Goal: Information Seeking & Learning: Learn about a topic

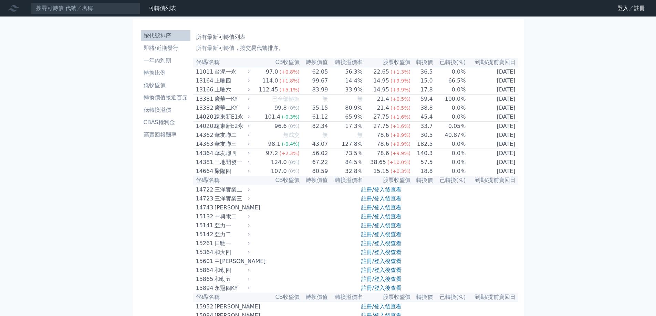
click at [128, 11] on input at bounding box center [85, 8] width 110 height 12
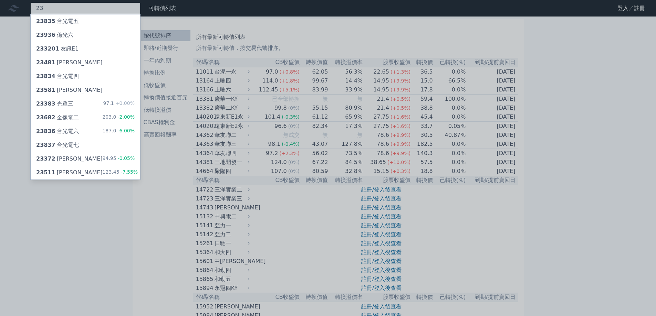
type input "2"
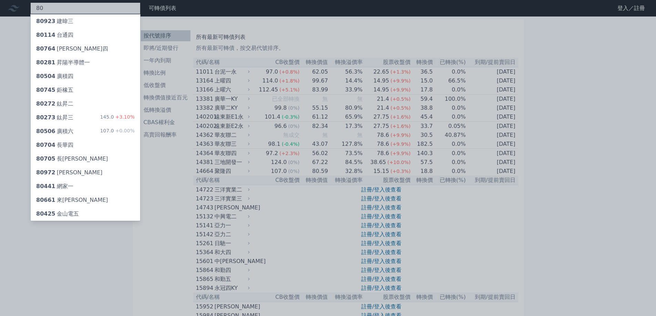
type input "8"
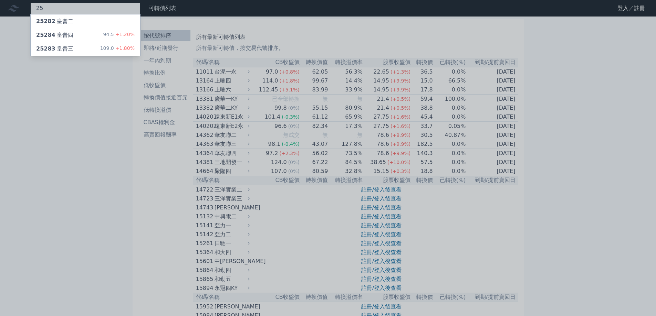
type input "2"
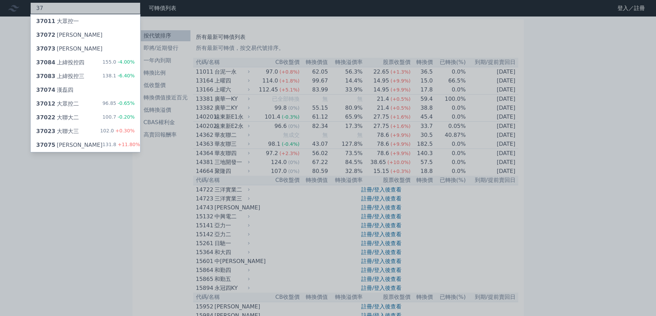
type input "3"
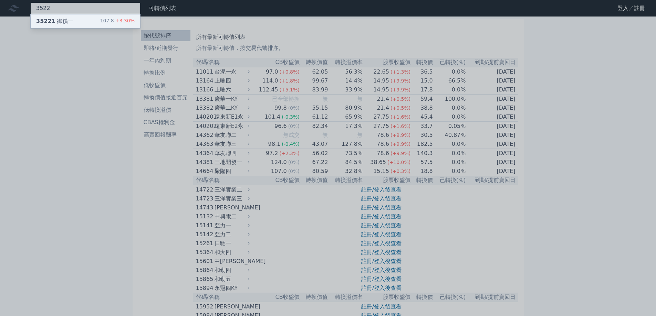
type input "3522"
click at [87, 22] on div "35221 御嵿一 107.8 +3.30%" at bounding box center [85, 21] width 109 height 14
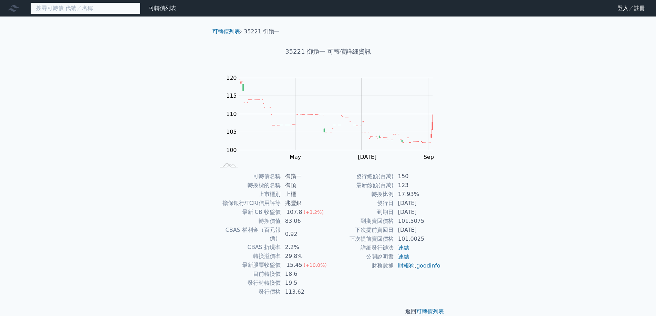
click at [96, 13] on input at bounding box center [85, 8] width 110 height 12
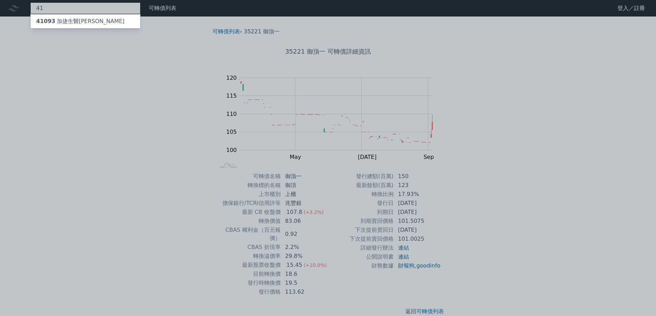
type input "4"
type input "2"
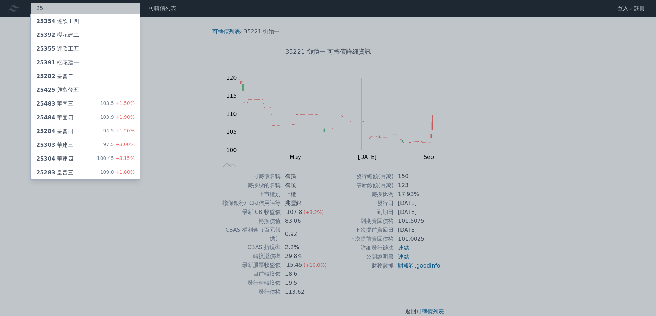
type input "2"
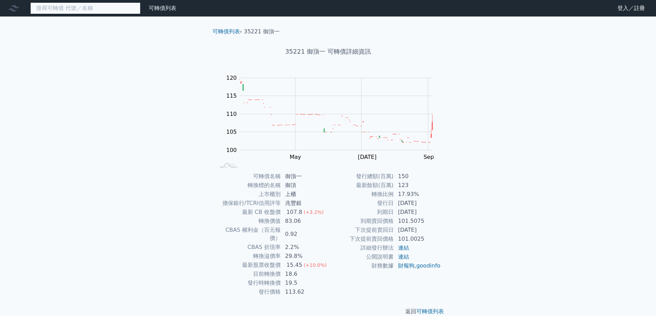
type input "3"
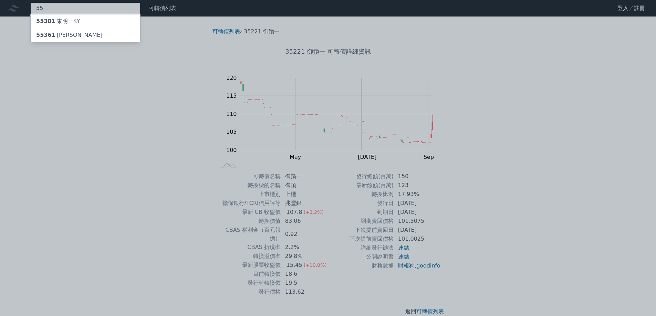
type input "5"
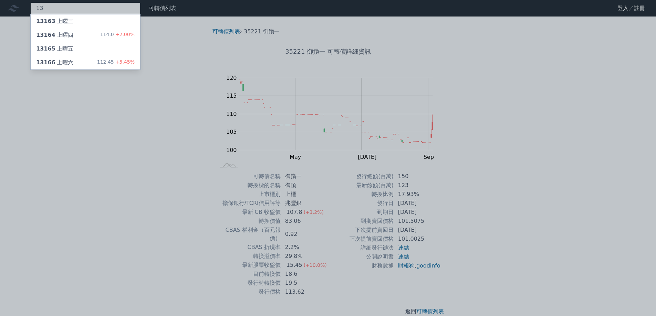
type input "1"
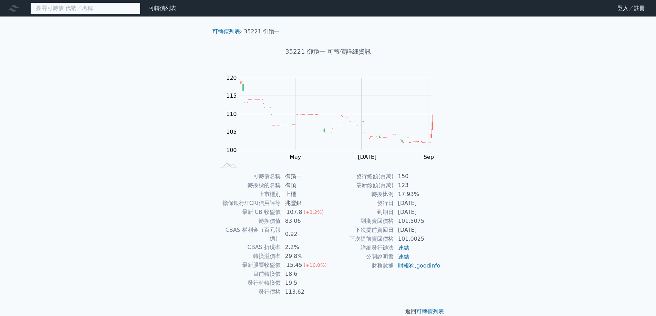
click at [50, 9] on input at bounding box center [85, 8] width 110 height 12
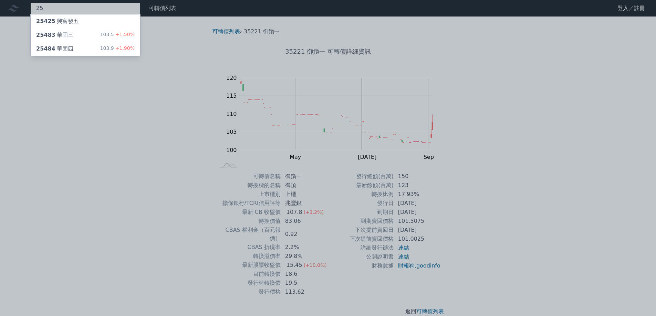
type input "2"
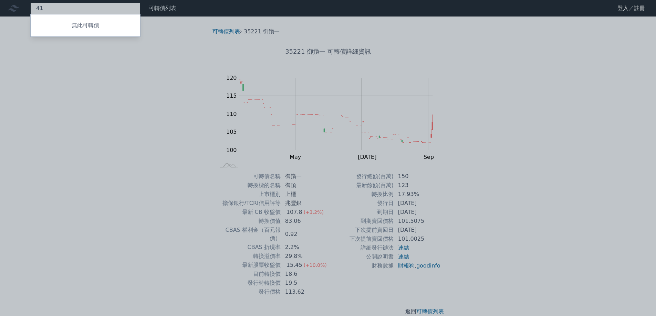
type input "4"
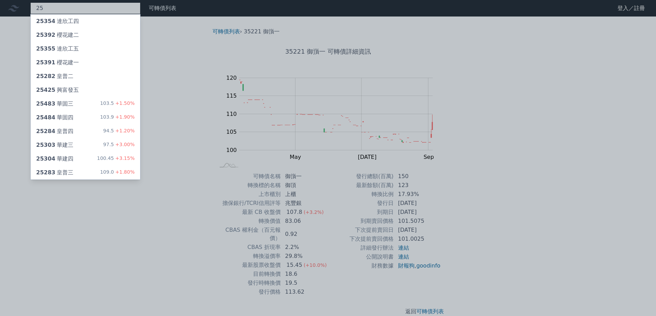
type input "2"
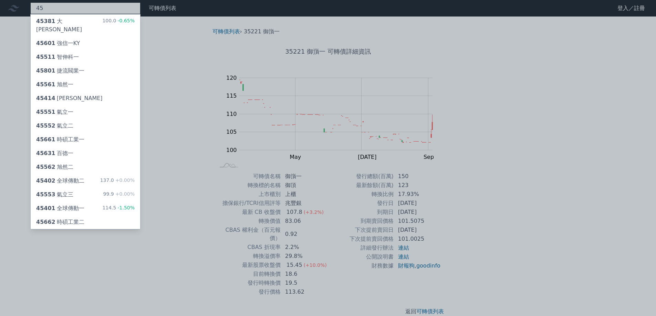
type input "4"
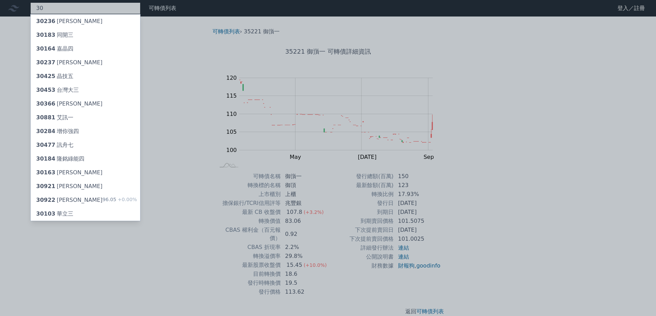
type input "3"
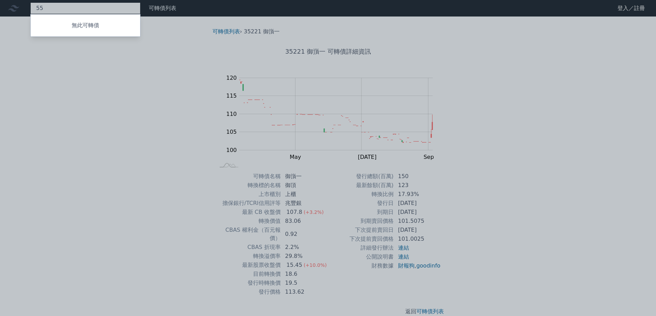
type input "5"
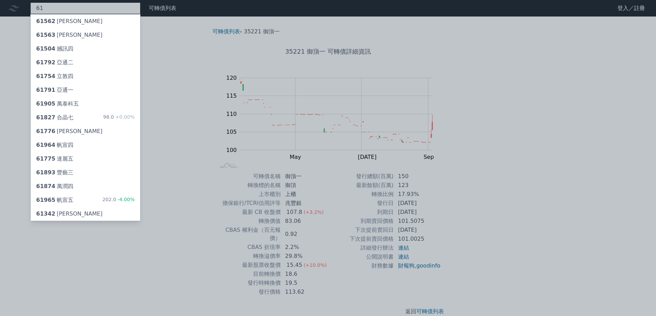
type input "6"
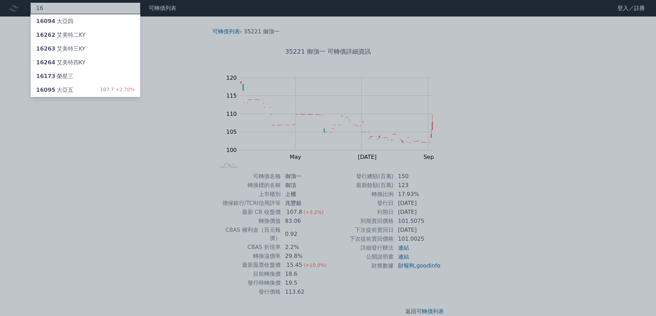
type input "1"
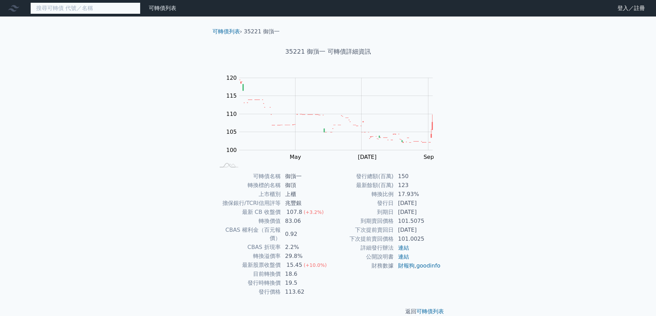
click at [51, 9] on input at bounding box center [85, 8] width 110 height 12
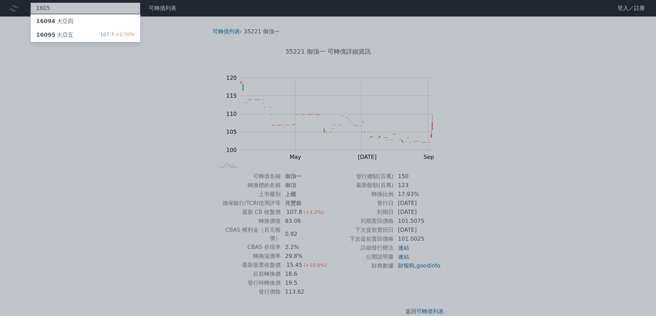
type input "1605"
click at [61, 10] on div at bounding box center [328, 158] width 656 height 316
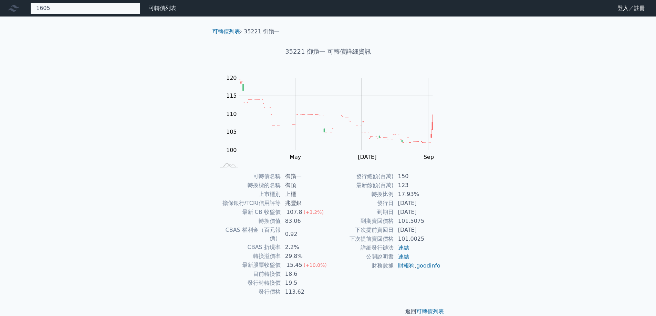
click at [61, 10] on div "1605 16094 大亞四 16095 大亞五 107.7 +2.70%" at bounding box center [85, 8] width 110 height 12
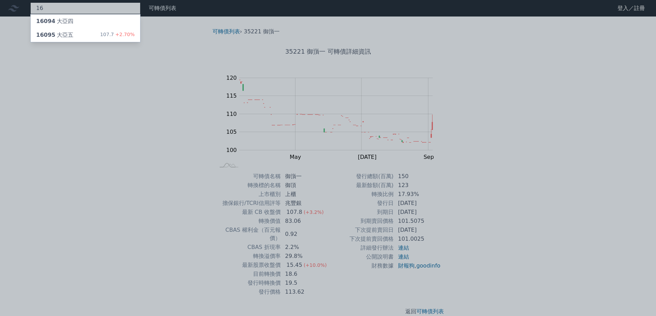
type input "1"
type input "3188"
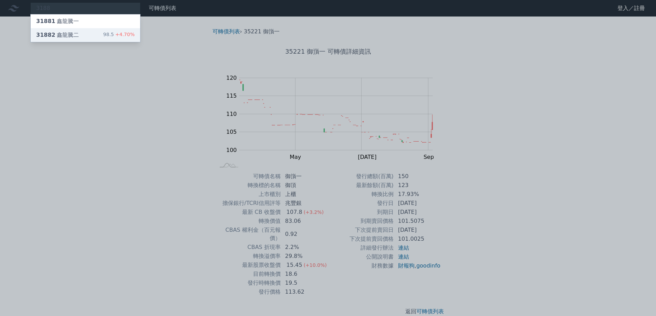
click at [59, 31] on div "31882 鑫[PERSON_NAME]" at bounding box center [57, 35] width 43 height 8
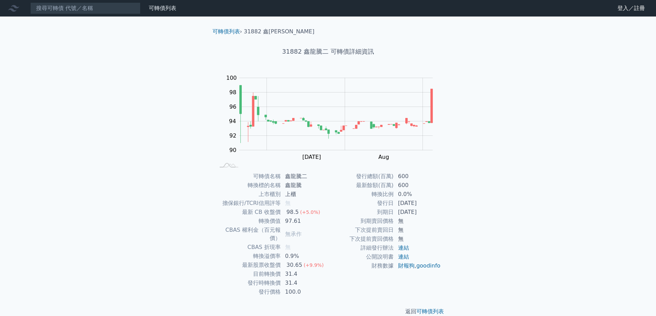
click at [59, 31] on div "可轉債列表 財務數據 可轉債列表 財務數據 登入／註冊 登入／註冊 可轉債列表 › 31882 鑫龍騰二 31882 鑫龍騰二 可轉債詳細資訊 Zoom Ou…" at bounding box center [328, 163] width 656 height 327
click at [59, 13] on input at bounding box center [85, 8] width 110 height 12
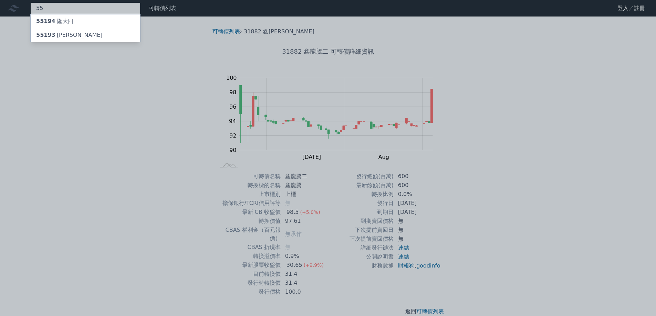
type input "5"
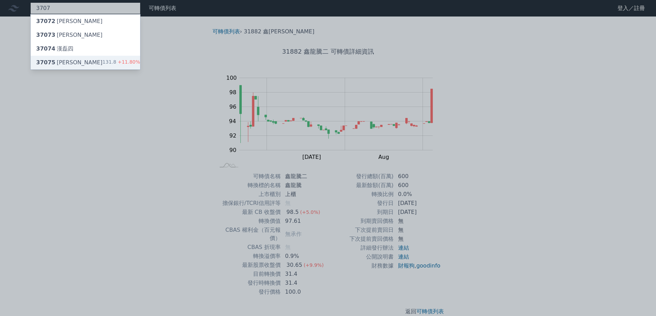
type input "3707"
click at [48, 61] on span "37075" at bounding box center [45, 62] width 19 height 7
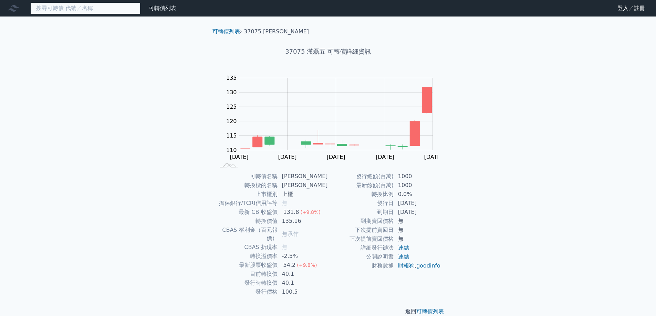
click at [56, 8] on input at bounding box center [85, 8] width 110 height 12
type input "5"
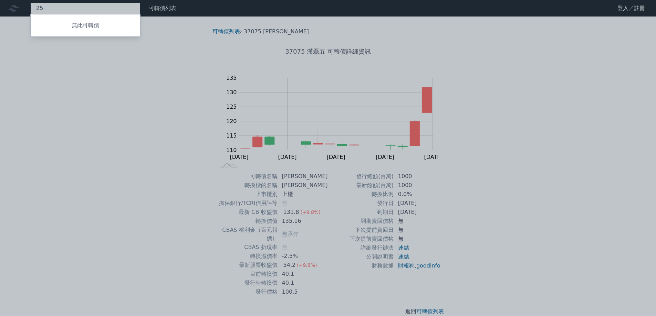
type input "2"
type input "2231"
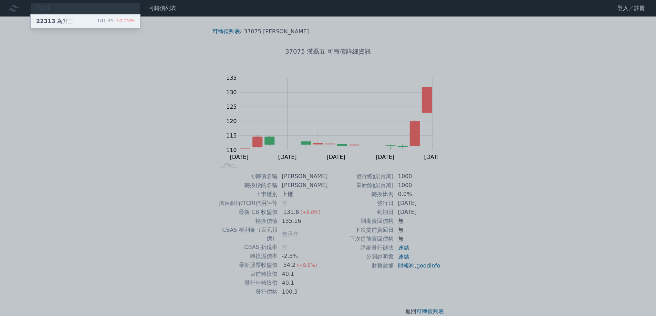
click at [62, 21] on div "22313 為升三" at bounding box center [54, 21] width 37 height 8
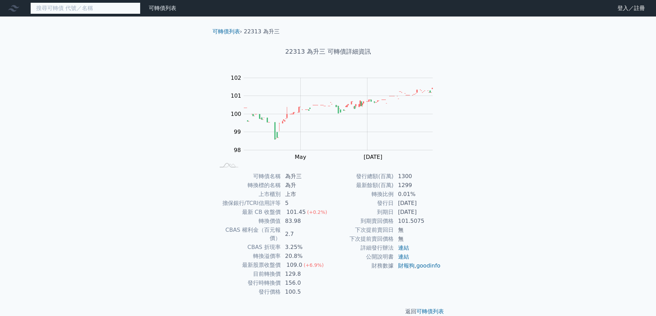
click at [91, 7] on input at bounding box center [85, 8] width 110 height 12
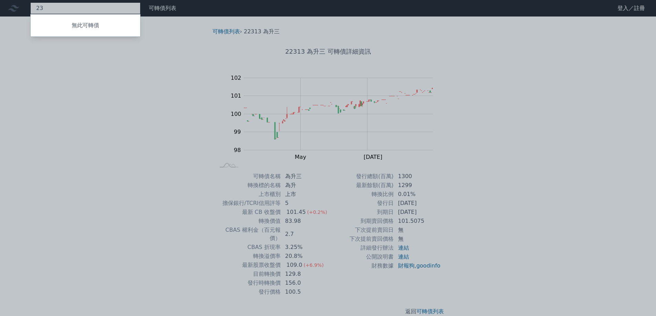
type input "2"
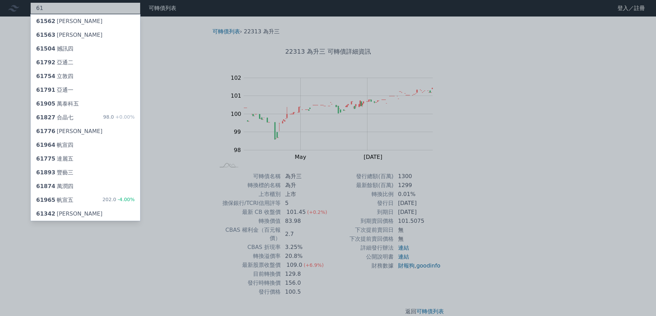
type input "6"
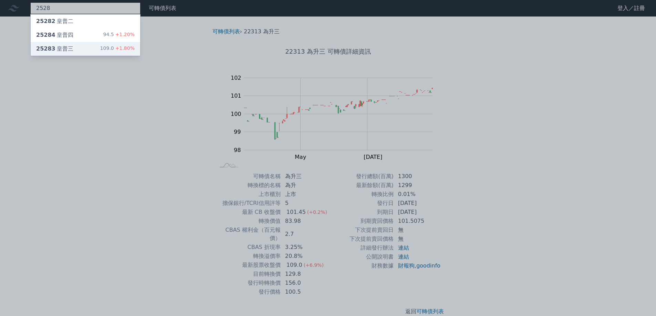
type input "2528"
click at [56, 44] on div "25283 皇普三 109.0 +1.80%" at bounding box center [85, 49] width 109 height 14
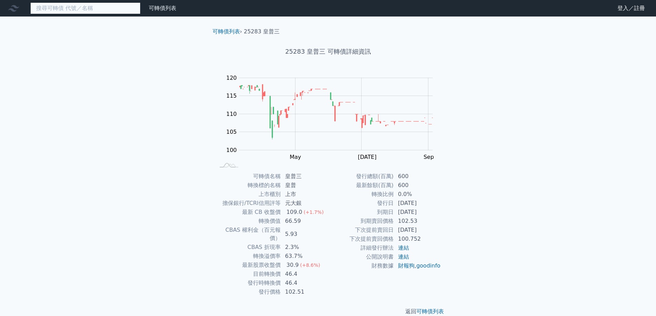
click at [45, 6] on input at bounding box center [85, 8] width 110 height 12
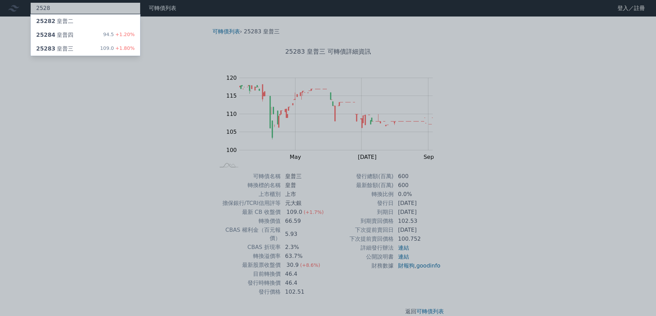
type input "2528"
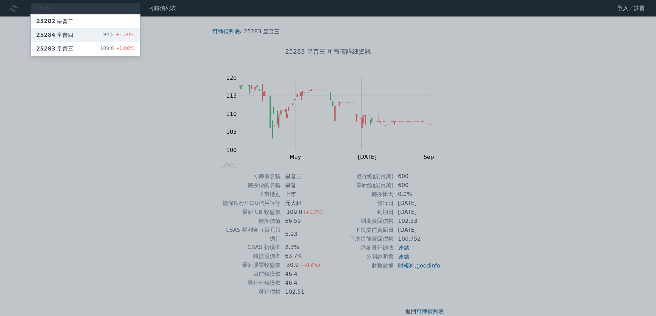
click at [48, 34] on span "25284" at bounding box center [45, 35] width 19 height 7
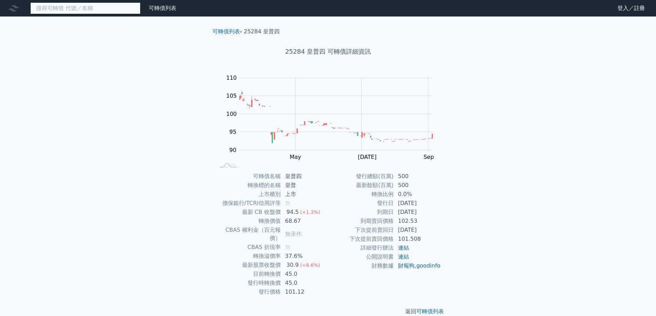
click at [62, 9] on input at bounding box center [85, 8] width 110 height 12
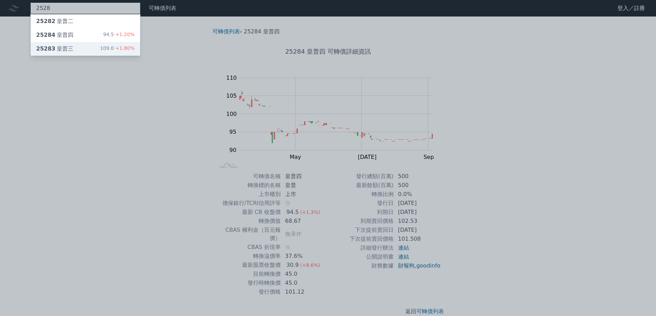
type input "2528"
click at [54, 45] on div "25283 皇普三" at bounding box center [54, 49] width 37 height 8
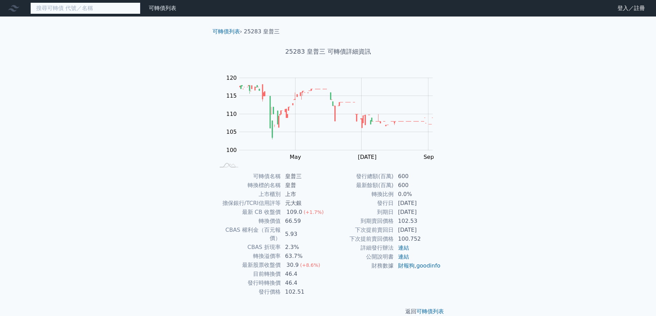
click at [65, 10] on input at bounding box center [85, 8] width 110 height 12
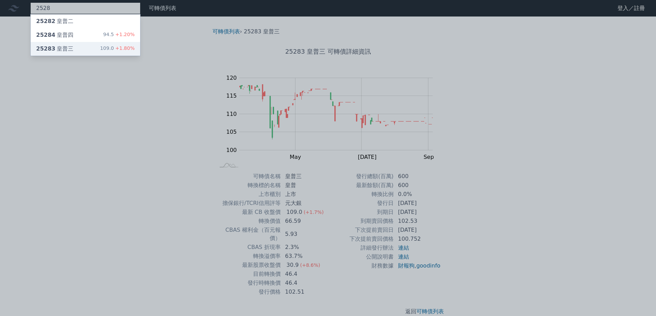
type input "2528"
click at [60, 43] on div "25283 皇普三 109.0 +1.80%" at bounding box center [85, 49] width 109 height 14
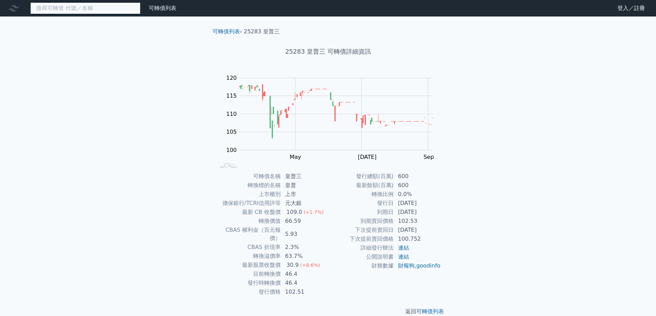
click at [62, 10] on input at bounding box center [85, 8] width 110 height 12
click at [93, 16] on nav "可轉債列表 財務數據 可轉債列表 財務數據 登入／註冊 登入／註冊" at bounding box center [328, 8] width 656 height 17
click at [95, 13] on input at bounding box center [85, 8] width 110 height 12
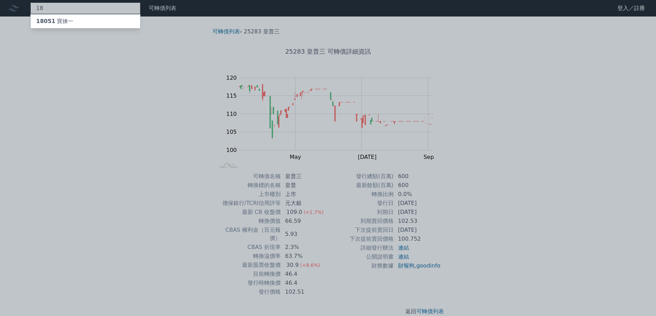
type input "1"
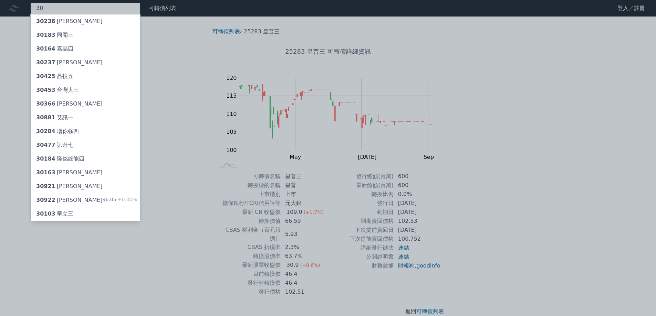
type input "3"
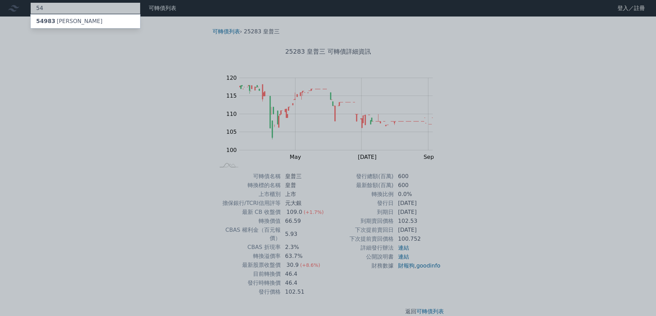
type input "5"
type input "1609"
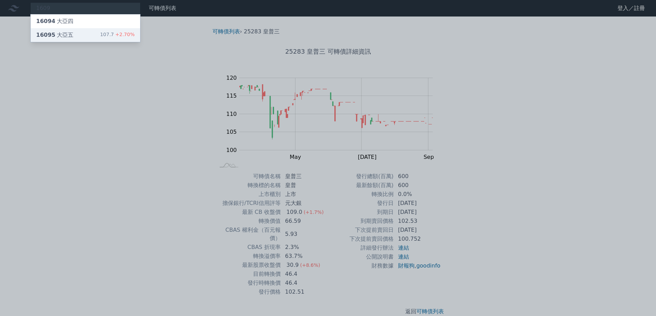
click at [58, 39] on div "16095 大亞五" at bounding box center [54, 35] width 37 height 8
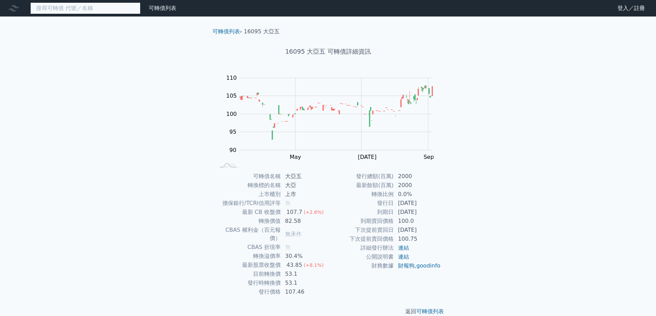
click at [82, 10] on input at bounding box center [85, 8] width 110 height 12
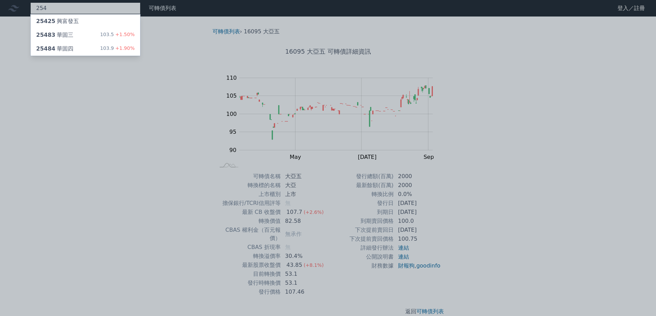
type input "2548"
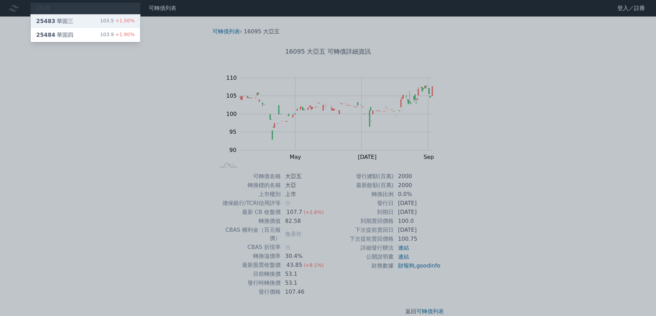
click at [76, 22] on div "25483 華固三 103.5 +1.50%" at bounding box center [85, 21] width 109 height 14
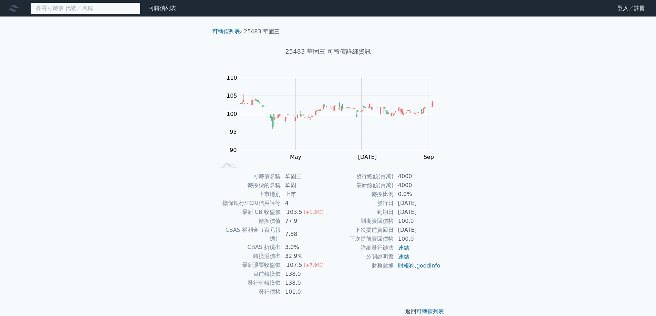
click at [87, 8] on input at bounding box center [85, 8] width 110 height 12
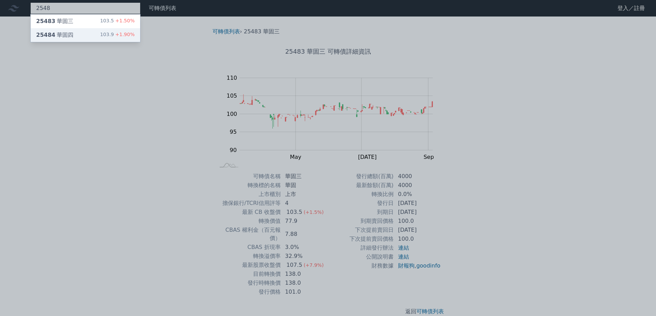
type input "2548"
click at [79, 31] on div "25484 華固四 103.9 +1.90%" at bounding box center [85, 35] width 109 height 14
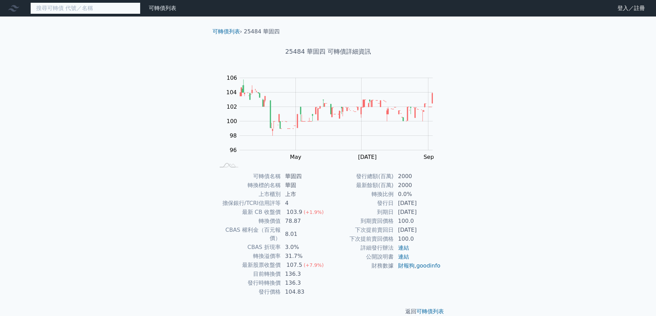
click at [82, 13] on input at bounding box center [85, 8] width 110 height 12
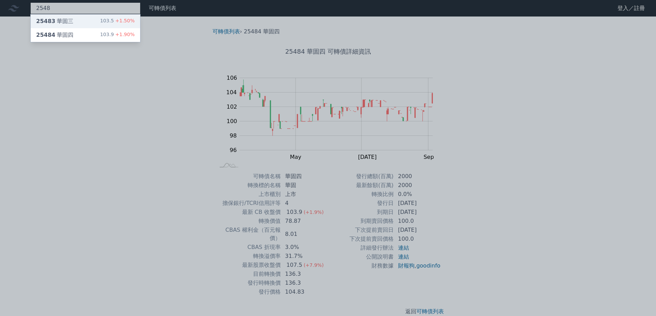
type input "2548"
click at [82, 19] on div "25483 華固三 103.5 +1.50%" at bounding box center [85, 21] width 109 height 14
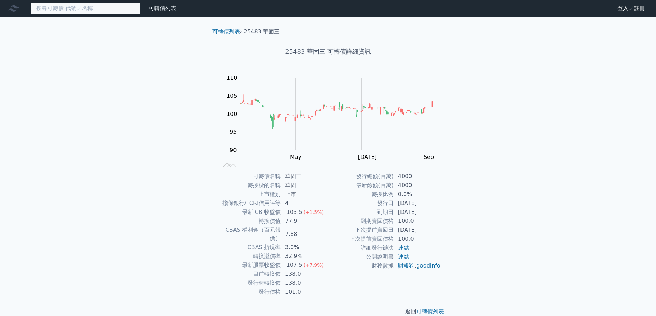
click at [118, 9] on input at bounding box center [85, 8] width 110 height 12
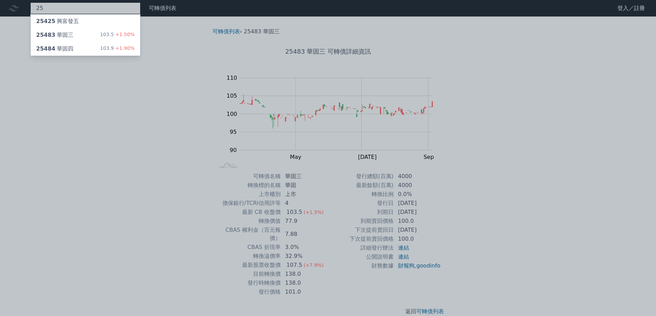
type input "2"
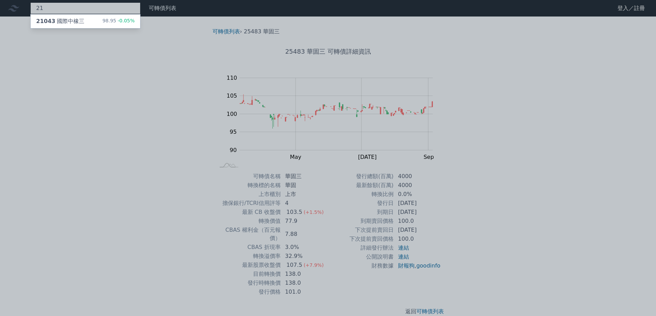
type input "2"
type input "3313"
click at [93, 23] on div "33133 斐成三 111.0 +3.20%" at bounding box center [85, 21] width 109 height 14
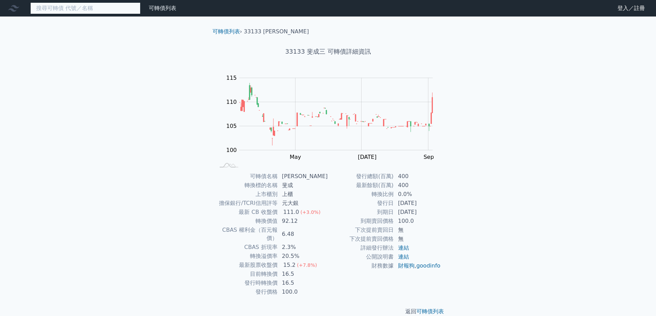
click at [101, 7] on input at bounding box center [85, 8] width 110 height 12
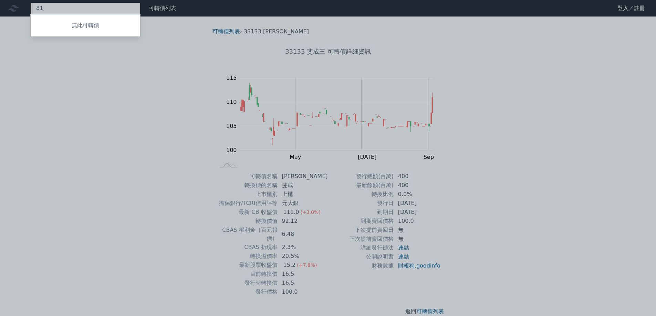
type input "8"
type input "5"
type input "1"
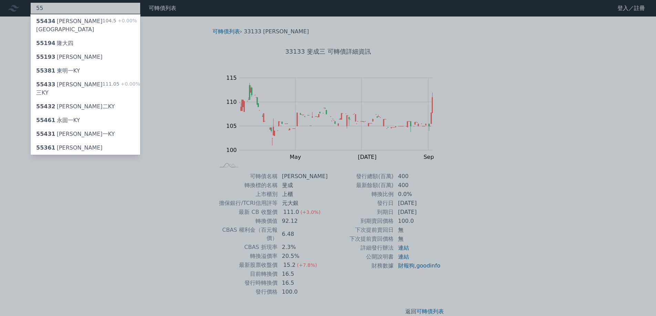
type input "5"
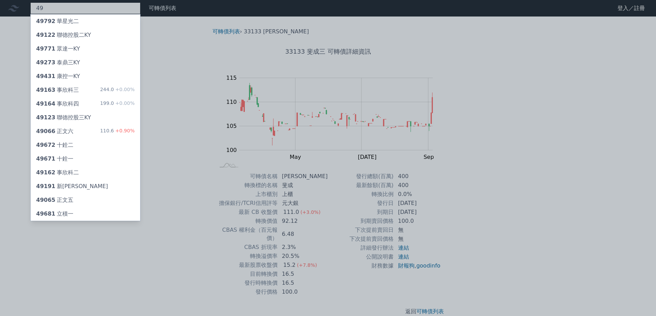
type input "4"
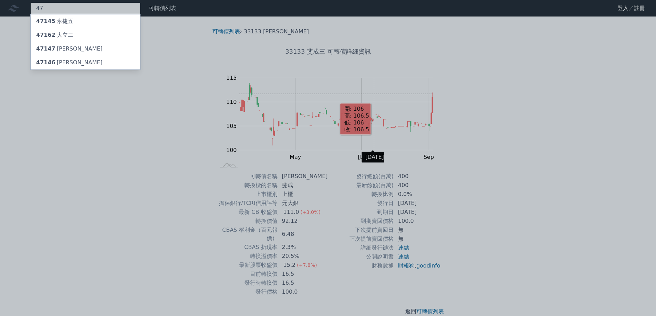
type input "4"
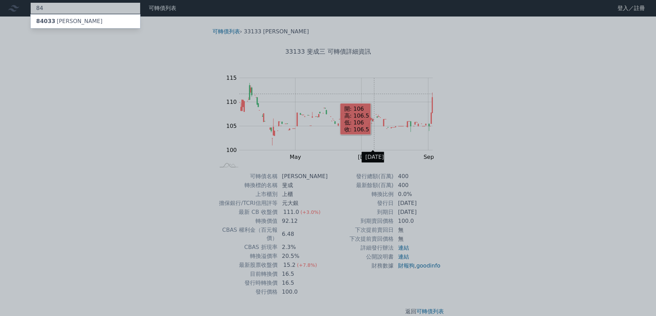
type input "8"
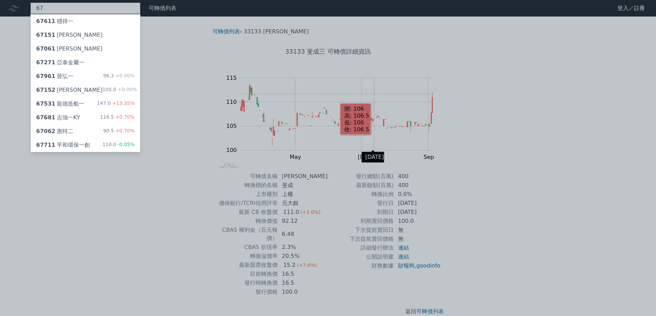
type input "6"
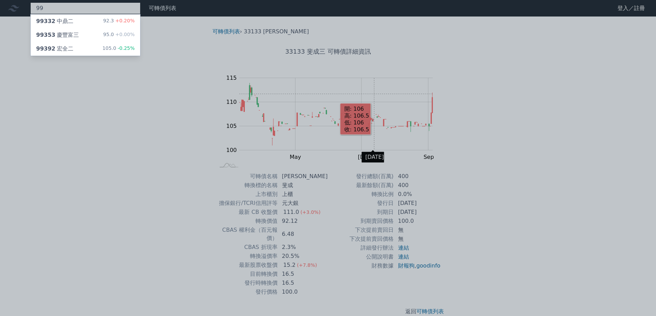
type input "9"
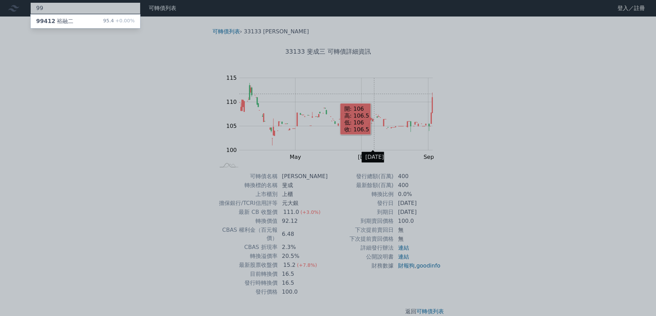
type input "9"
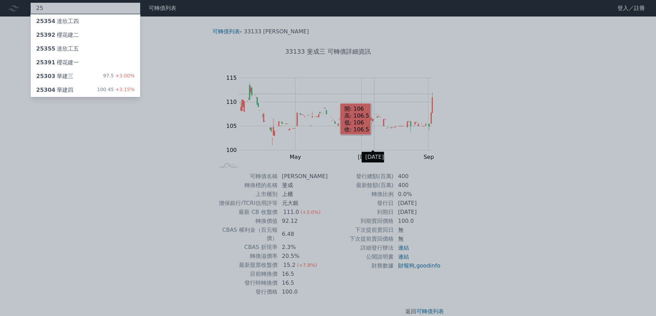
type input "2"
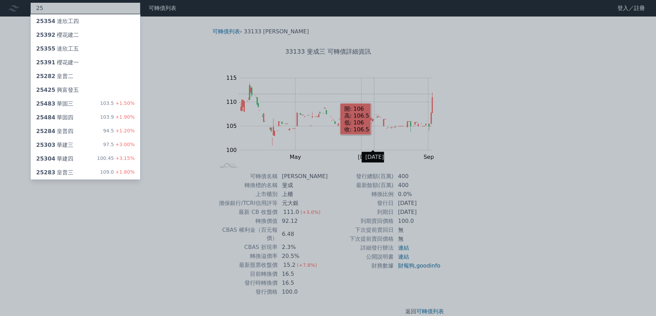
type input "2"
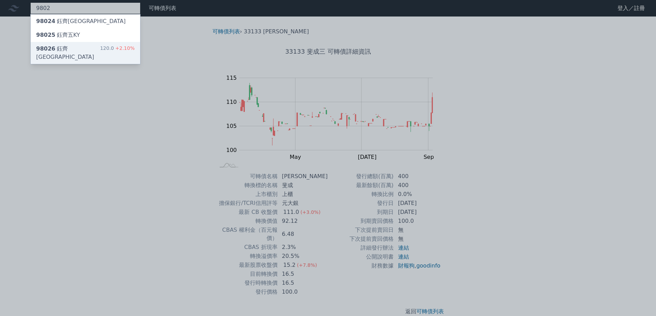
type input "9802"
click at [49, 47] on span "98026" at bounding box center [45, 48] width 19 height 7
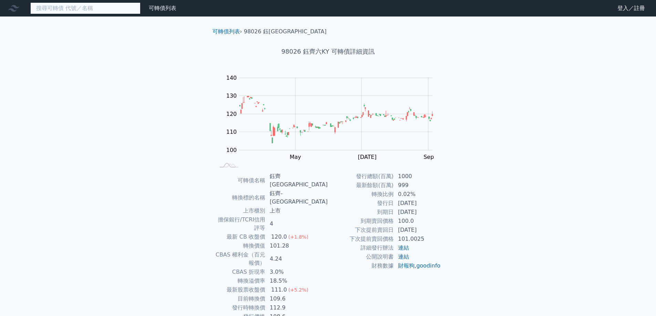
click at [52, 8] on input at bounding box center [85, 8] width 110 height 12
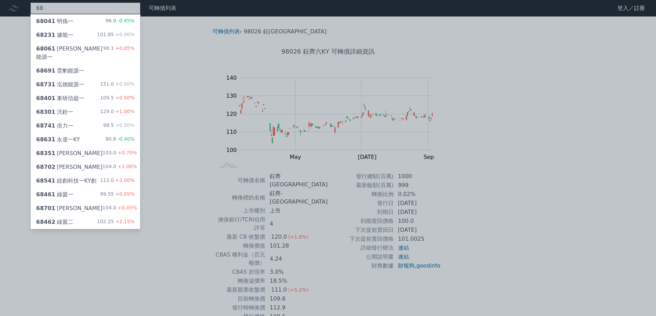
type input "6"
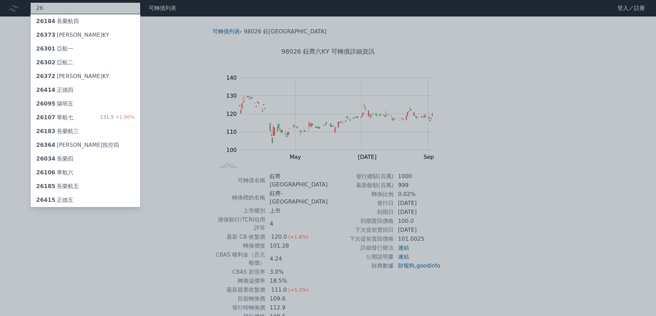
type input "2"
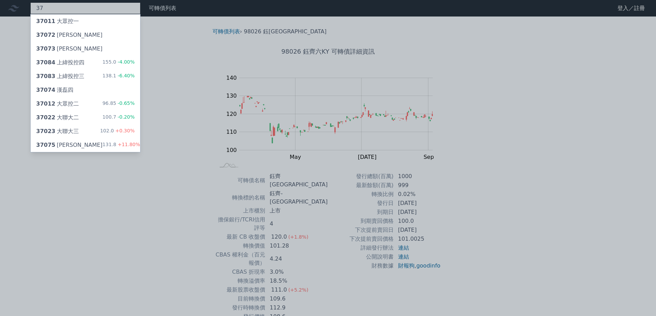
type input "3"
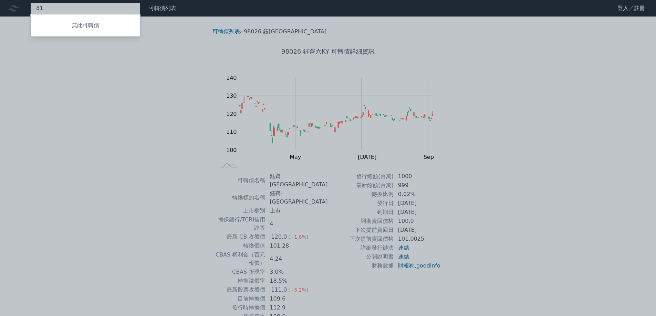
type input "8"
type input "3257"
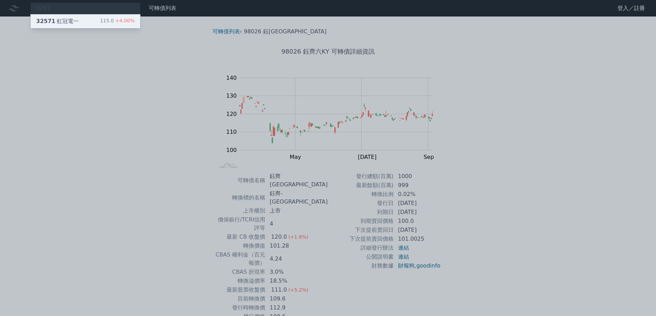
click at [55, 24] on div "32571 虹冠電一" at bounding box center [57, 21] width 43 height 8
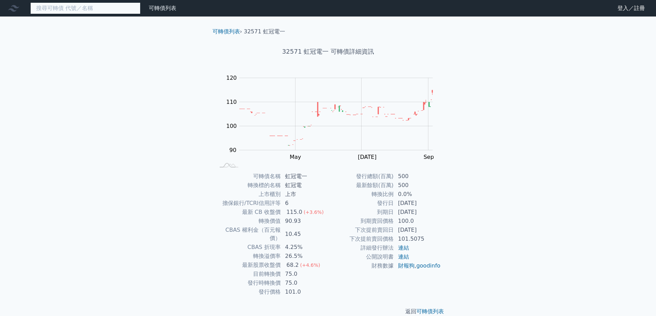
click at [74, 12] on input at bounding box center [85, 8] width 110 height 12
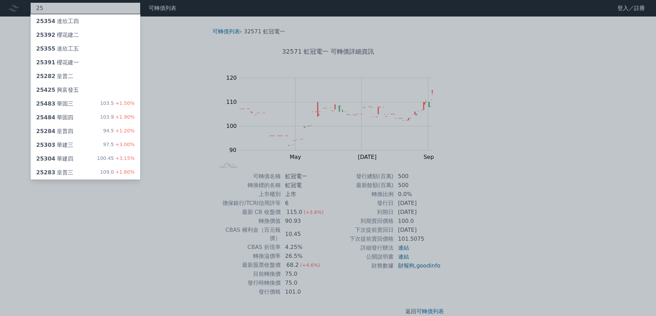
type input "2"
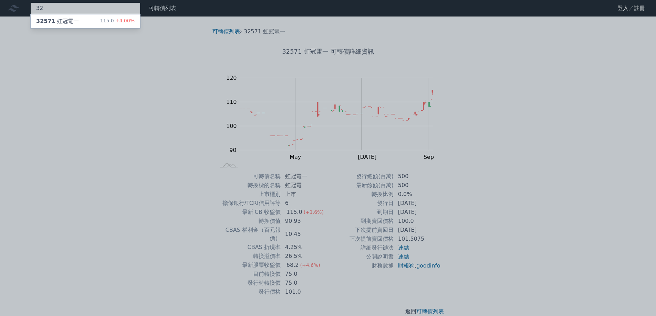
type input "3"
type input "2"
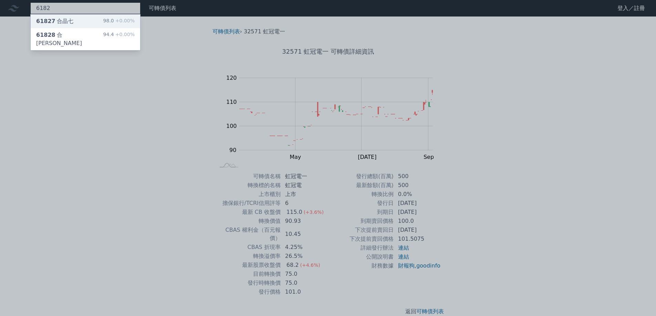
type input "6182"
click at [73, 19] on div "61827 合晶七 98.0 +0.00%" at bounding box center [85, 21] width 109 height 14
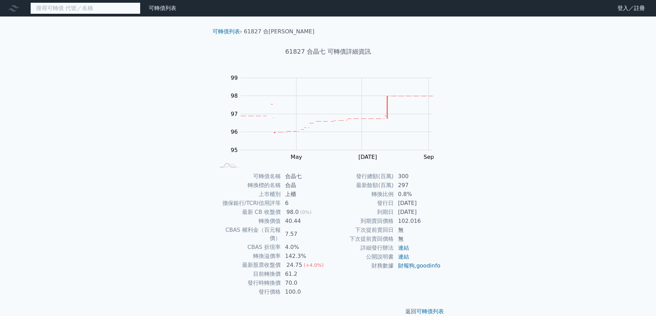
click at [72, 10] on input at bounding box center [85, 8] width 110 height 12
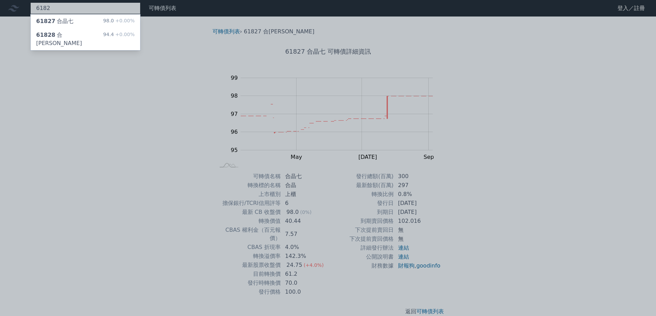
type input "6182"
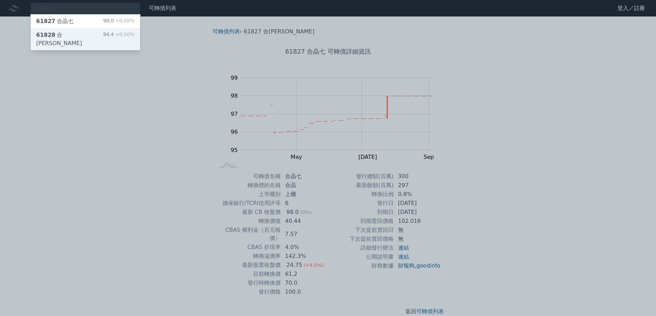
click at [64, 31] on div "61828 合[PERSON_NAME]" at bounding box center [69, 39] width 67 height 17
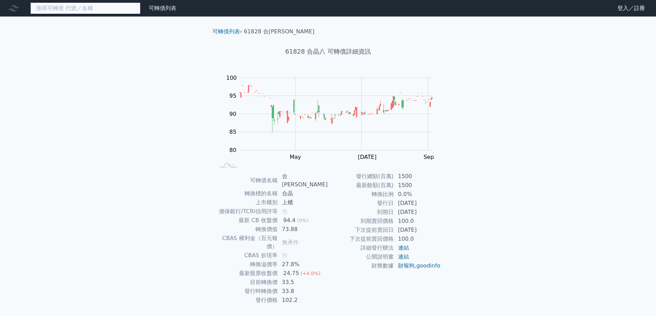
click at [80, 8] on input at bounding box center [85, 8] width 110 height 12
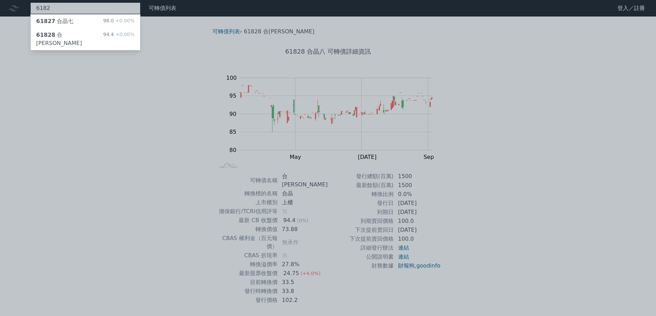
type input "6182"
click at [59, 21] on div "61827 合[PERSON_NAME]" at bounding box center [54, 21] width 37 height 8
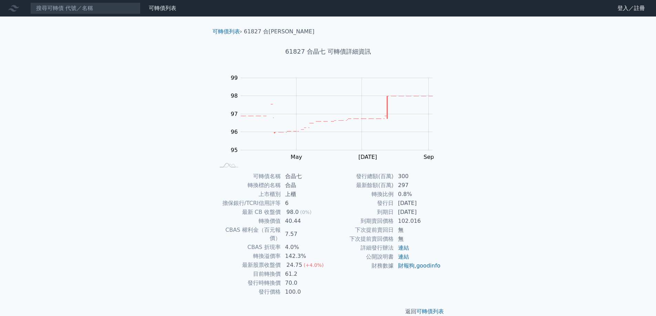
click at [80, 156] on div "可轉債列表 財務數據 可轉債列表 財務數據 登入／註冊 登入／註冊 可轉債列表 › 61827 合晶七 61827 合晶七 可轉債詳細資訊 Zoom Out …" at bounding box center [328, 163] width 656 height 327
click at [89, 11] on input at bounding box center [85, 8] width 110 height 12
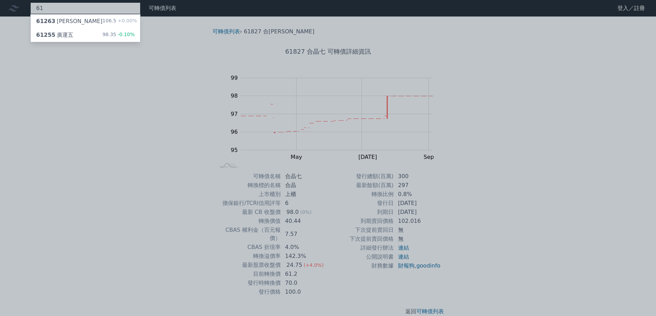
type input "6"
type input "2"
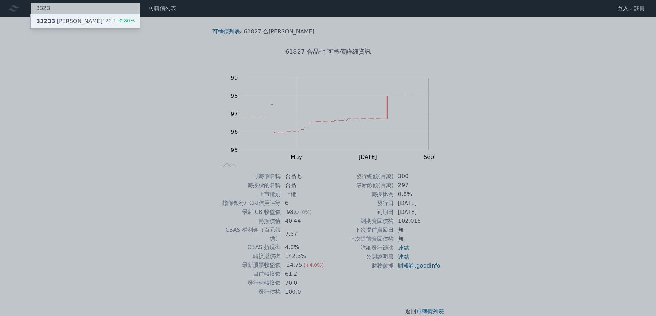
type input "3323"
click at [83, 16] on div "33233 加百裕三 122.1 -0.80%" at bounding box center [85, 21] width 109 height 14
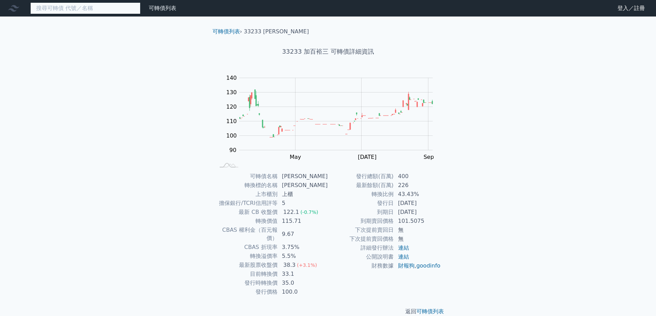
click at [61, 9] on input at bounding box center [85, 8] width 110 height 12
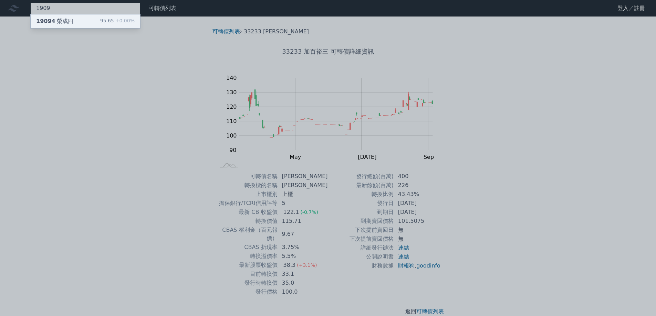
type input "1909"
click at [61, 21] on div "19094 榮成四" at bounding box center [54, 21] width 37 height 8
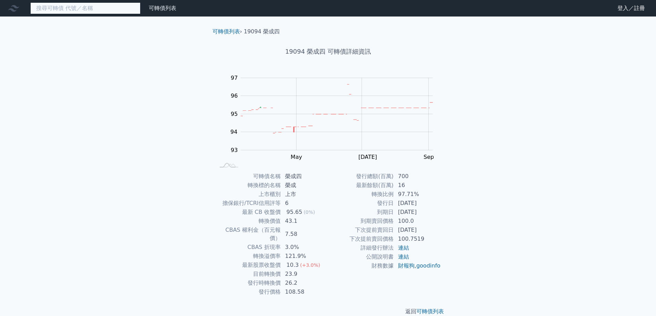
click at [83, 13] on input at bounding box center [85, 8] width 110 height 12
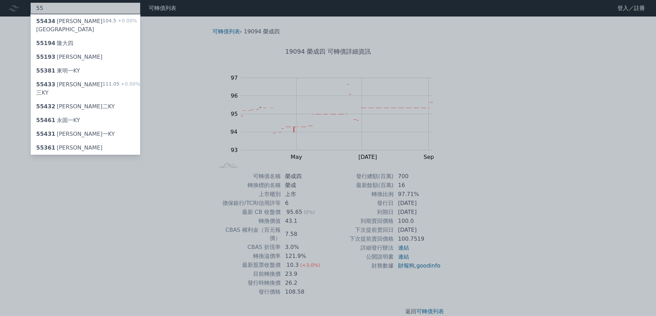
type input "5"
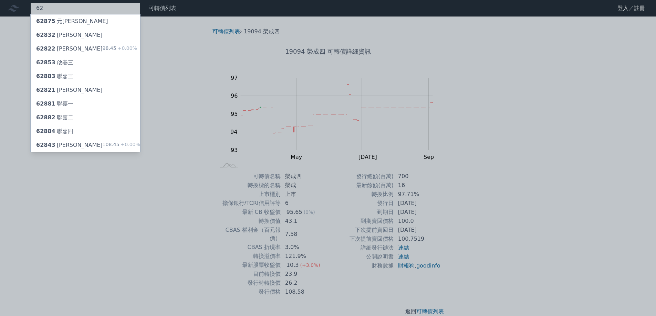
type input "6"
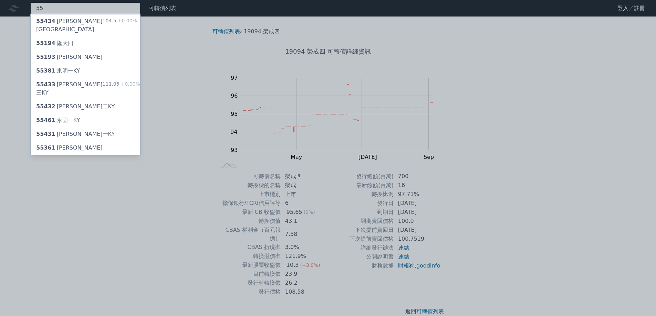
type input "5"
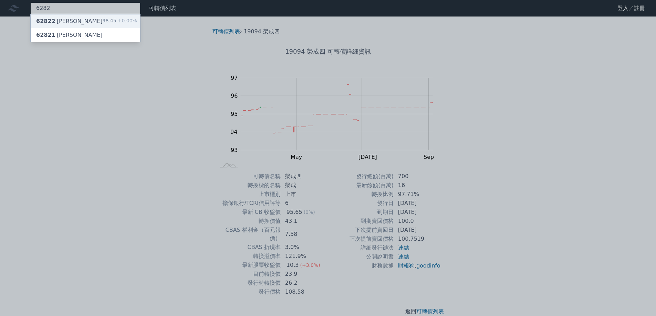
type input "6282"
click at [85, 23] on div "62822 [PERSON_NAME] 98.45 +0.00%" at bounding box center [85, 21] width 109 height 14
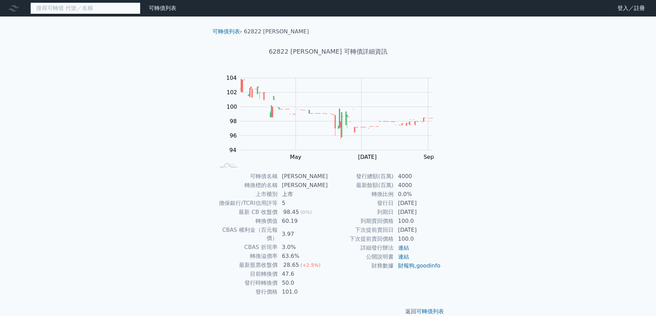
click at [133, 9] on input at bounding box center [85, 8] width 110 height 12
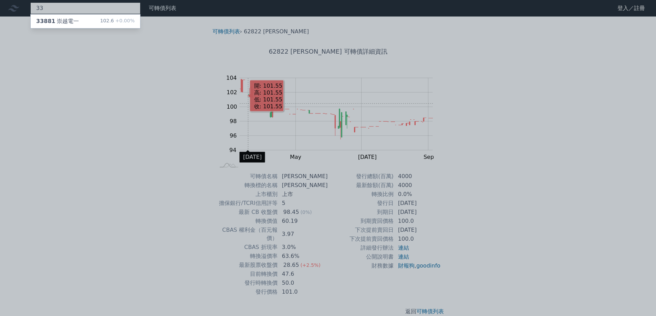
type input "3"
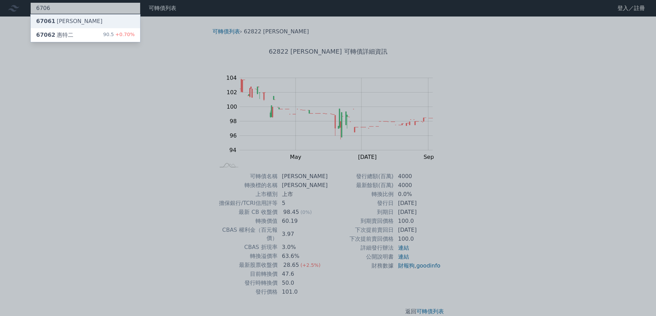
type input "6706"
click at [67, 28] on div "67061 [PERSON_NAME]" at bounding box center [85, 21] width 109 height 14
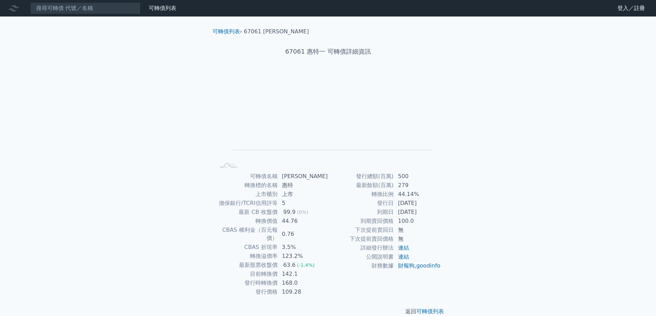
click at [81, 17] on div "可轉債列表 財務數據 可轉債列表 財務數據 登入／註冊 登入／註冊 可轉債列表 › 67061 惠特一 67061 惠特一 可轉債詳細資訊 Zoom Out …" at bounding box center [328, 163] width 656 height 327
click at [84, 11] on input at bounding box center [85, 8] width 110 height 12
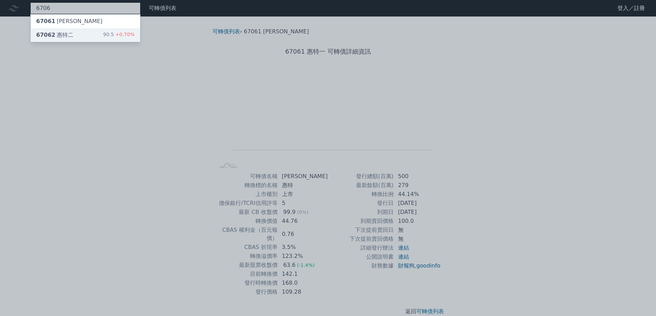
type input "6706"
click at [88, 34] on div "67062 惠特二 90.5 +0.70%" at bounding box center [85, 35] width 109 height 14
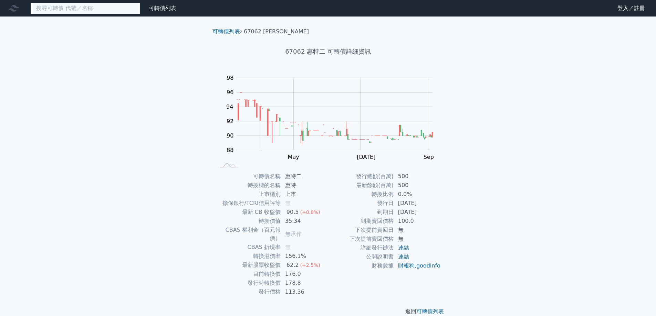
click at [62, 9] on input at bounding box center [85, 8] width 110 height 12
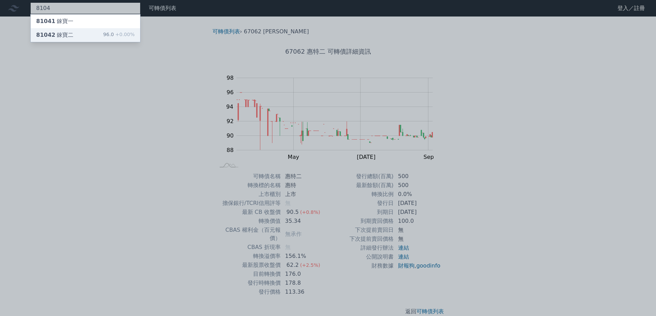
type input "8104"
click at [88, 41] on div "81042 錸寶二 96.0 +0.00%" at bounding box center [85, 35] width 109 height 14
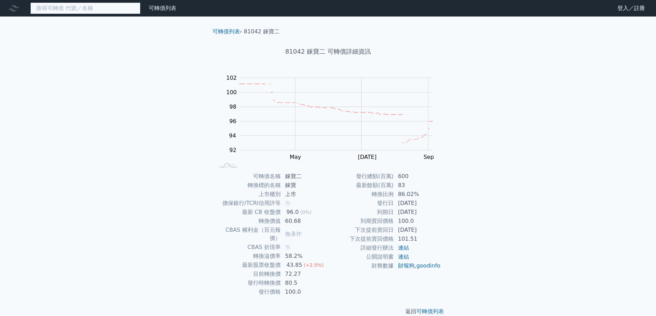
click at [116, 10] on input at bounding box center [85, 8] width 110 height 12
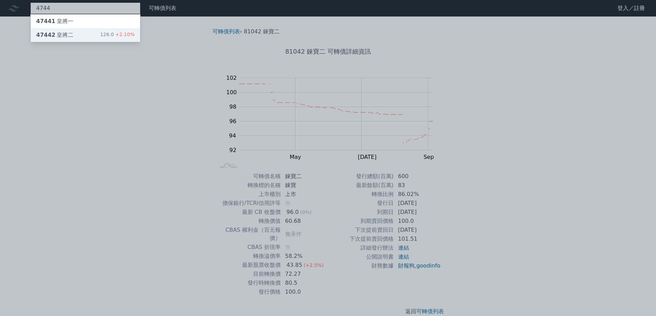
type input "4744"
click at [108, 34] on div "126.0 +2.10%" at bounding box center [117, 35] width 34 height 8
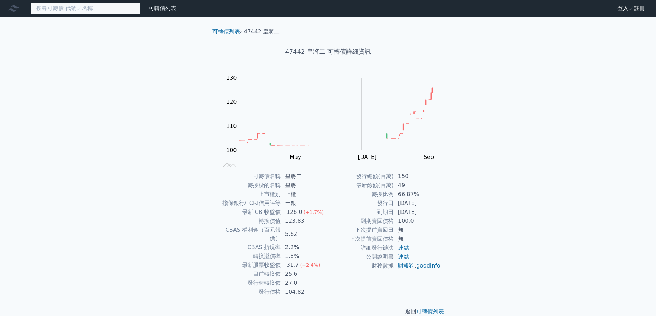
click at [71, 7] on input at bounding box center [85, 8] width 110 height 12
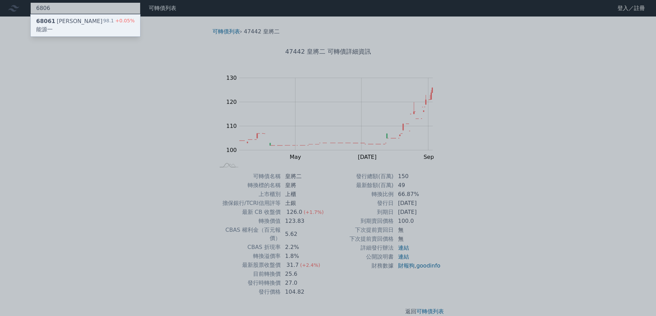
type input "6806"
click at [70, 19] on div "68061 [PERSON_NAME]能源一" at bounding box center [69, 25] width 67 height 17
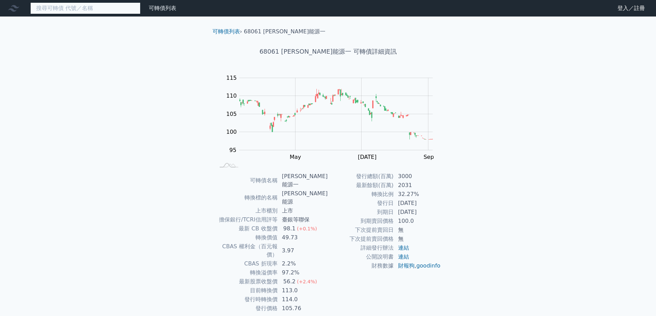
click at [72, 4] on input at bounding box center [85, 8] width 110 height 12
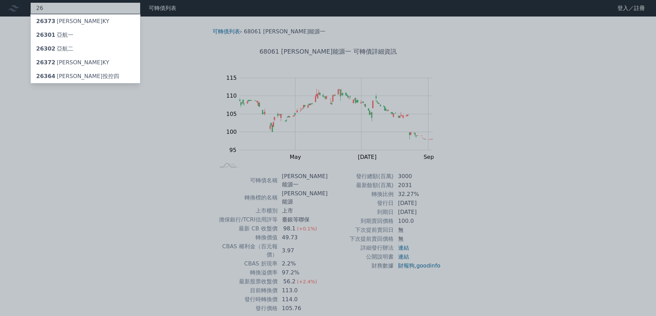
type input "2"
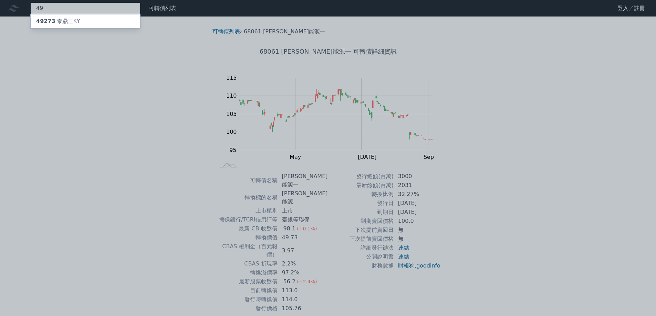
type input "4"
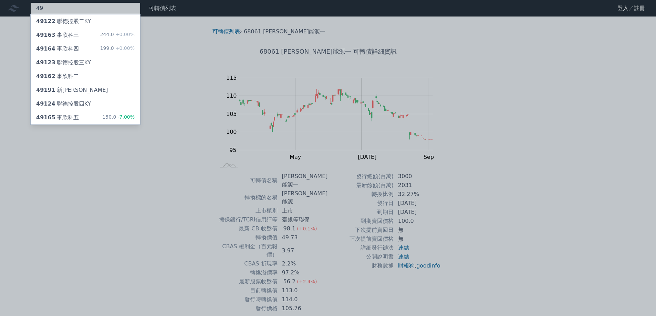
type input "4"
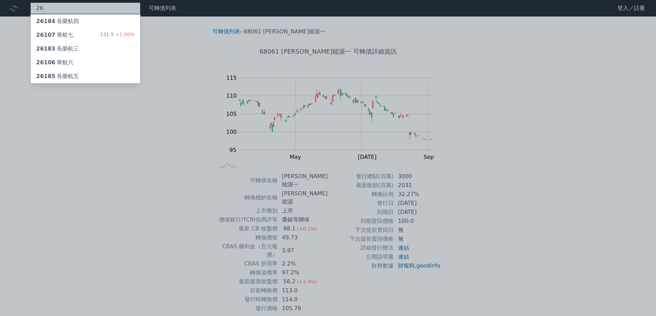
type input "2"
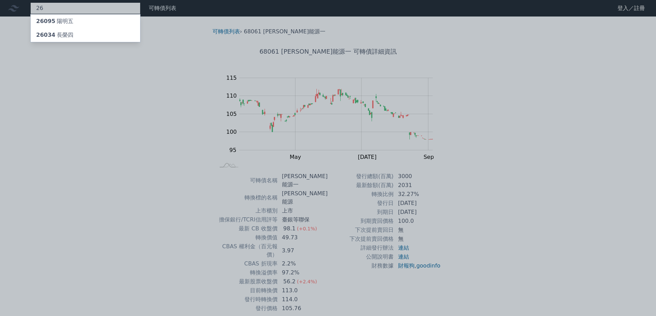
type input "2"
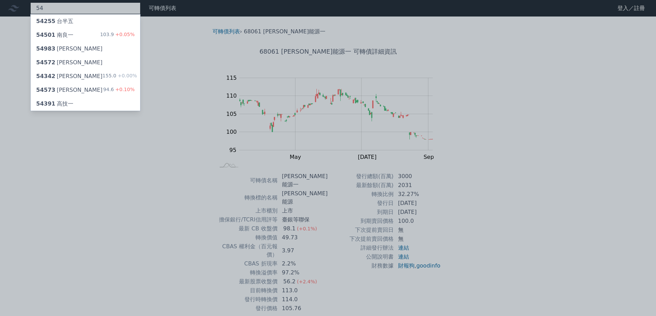
type input "5"
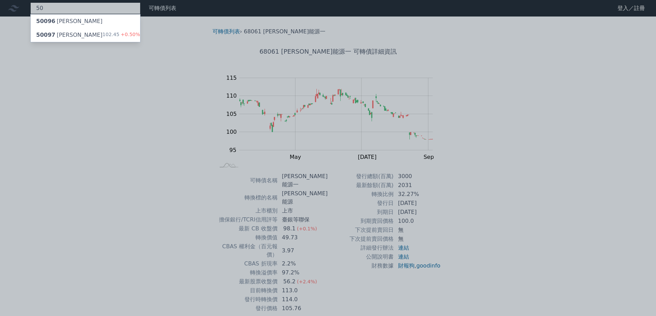
type input "5"
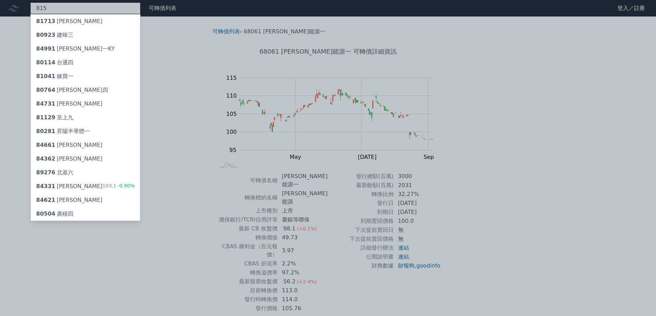
type input "8150"
